Goal: Task Accomplishment & Management: Manage account settings

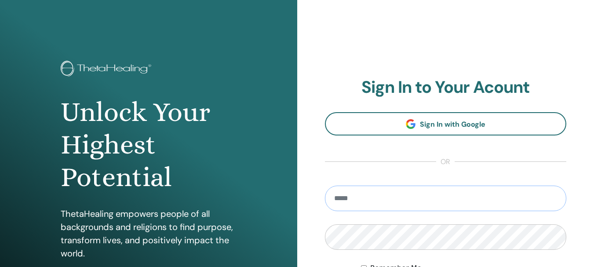
type input "**********"
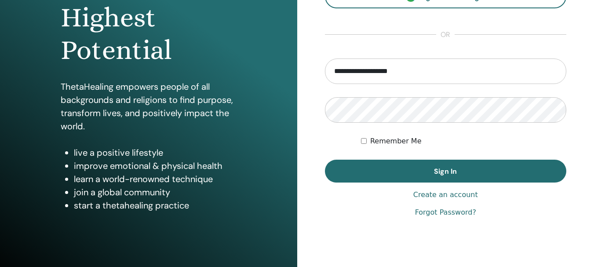
scroll to position [155, 0]
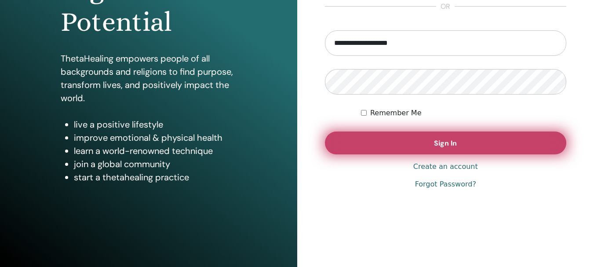
click at [431, 135] on button "Sign In" at bounding box center [446, 142] width 242 height 23
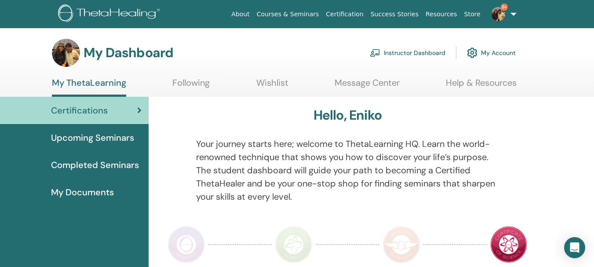
click at [402, 52] on link "Instructor Dashboard" at bounding box center [407, 52] width 76 height 19
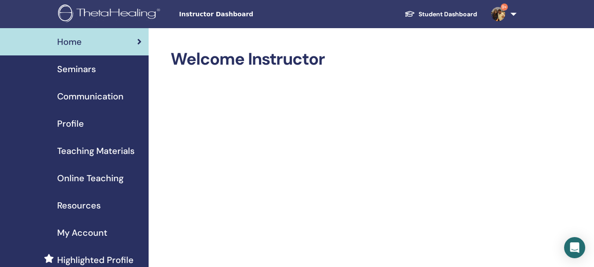
click at [83, 71] on span "Seminars" at bounding box center [76, 68] width 39 height 13
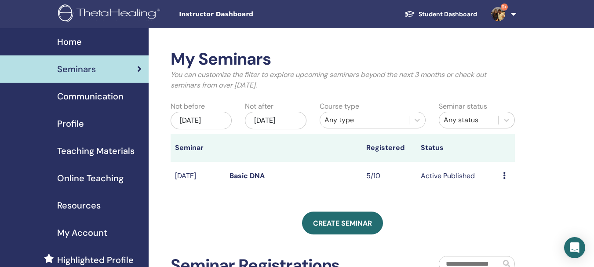
click at [246, 180] on link "Basic DNA" at bounding box center [246, 175] width 35 height 9
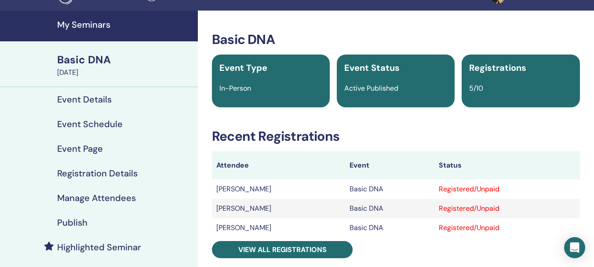
scroll to position [88, 0]
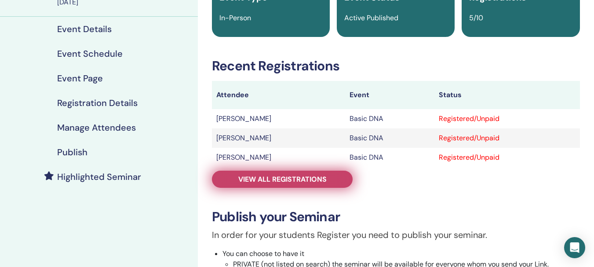
click at [292, 181] on span "View all registrations" at bounding box center [282, 178] width 88 height 9
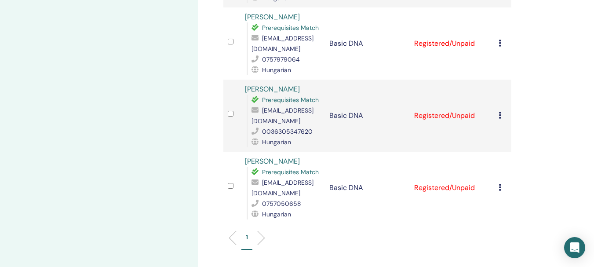
scroll to position [281, 0]
click at [500, 111] on icon at bounding box center [499, 114] width 3 height 7
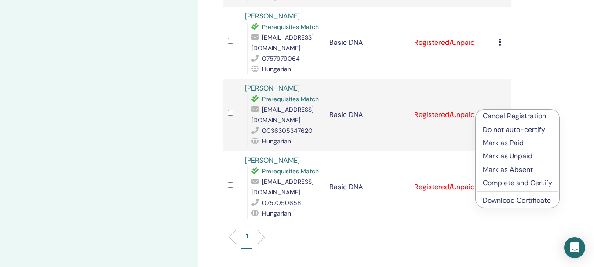
click at [500, 116] on p "Cancel Registration" at bounding box center [516, 116] width 69 height 11
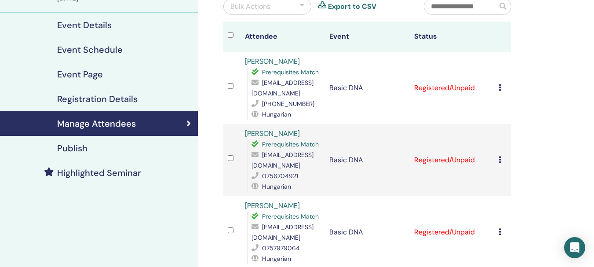
scroll to position [93, 0]
